Goal: Information Seeking & Learning: Learn about a topic

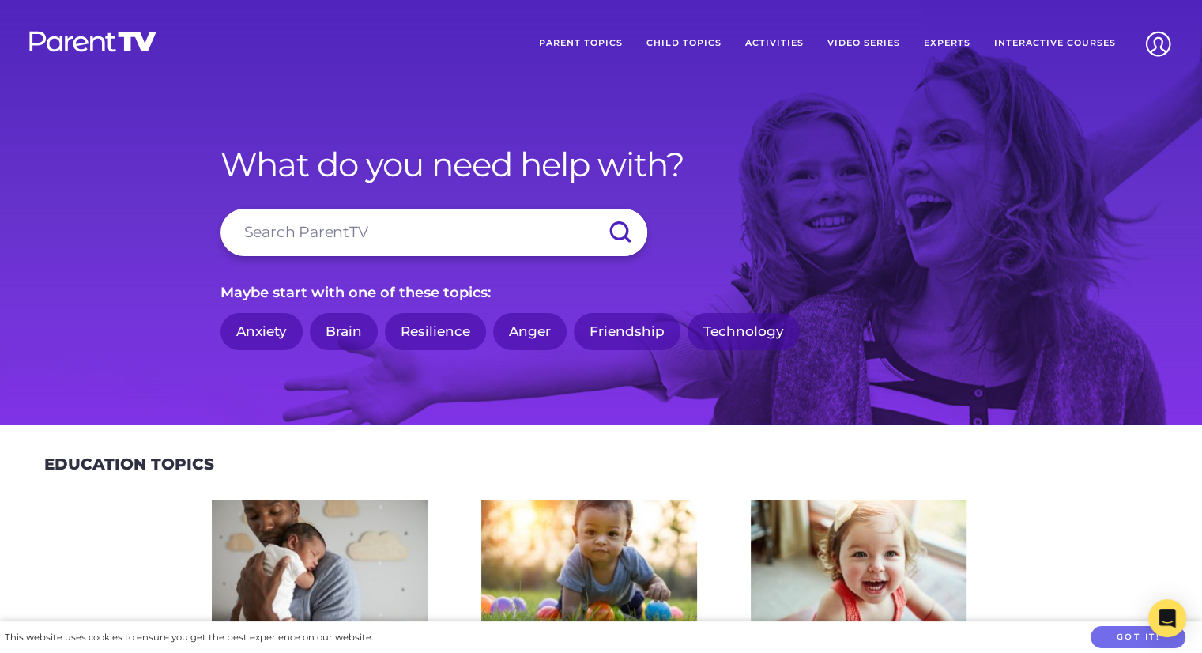
click at [401, 235] on input "search" at bounding box center [433, 232] width 427 height 47
type input "online safety"
click at [592, 209] on input "submit" at bounding box center [619, 232] width 55 height 47
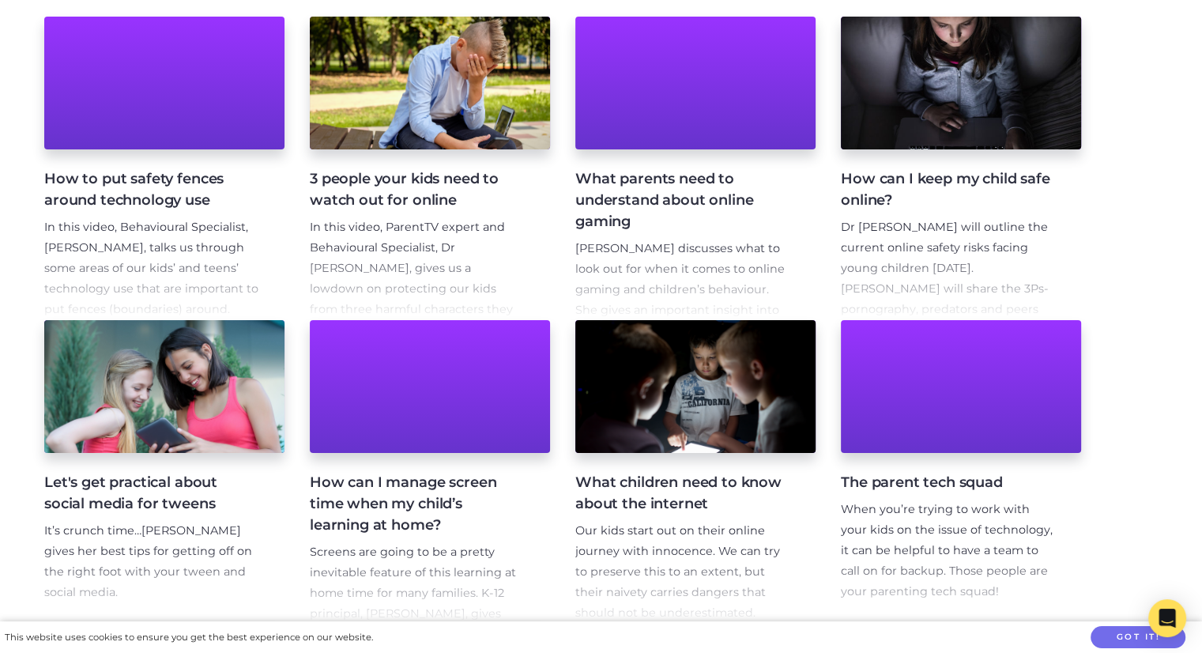
scroll to position [338, 0]
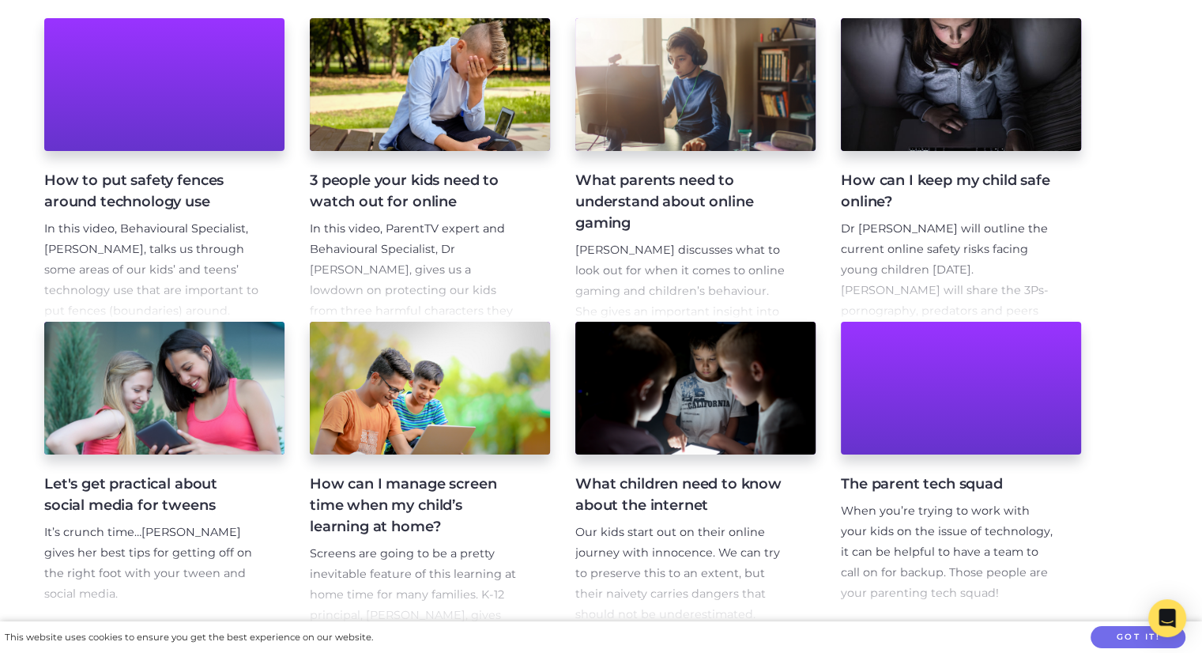
click at [928, 247] on p "Dr [PERSON_NAME] will outline the current online safety risks facing young chil…" at bounding box center [948, 362] width 215 height 287
